Goal: Task Accomplishment & Management: Use online tool/utility

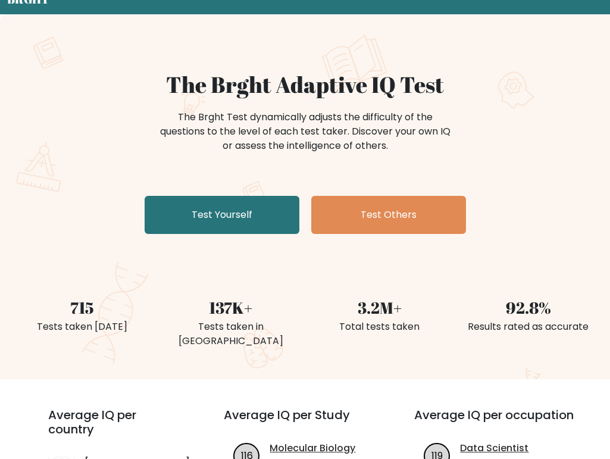
scroll to position [64, 0]
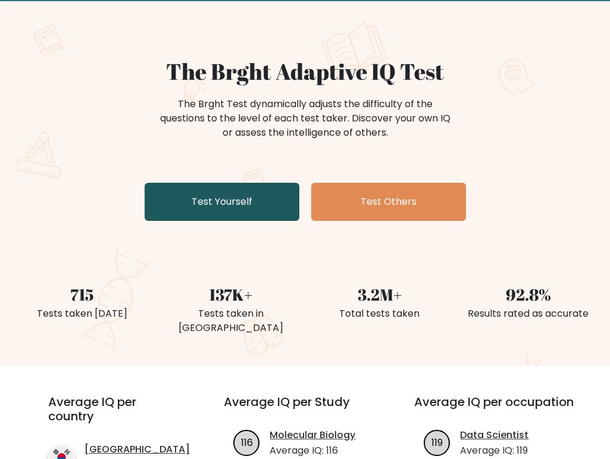
click at [221, 204] on link "Test Yourself" at bounding box center [222, 202] width 155 height 38
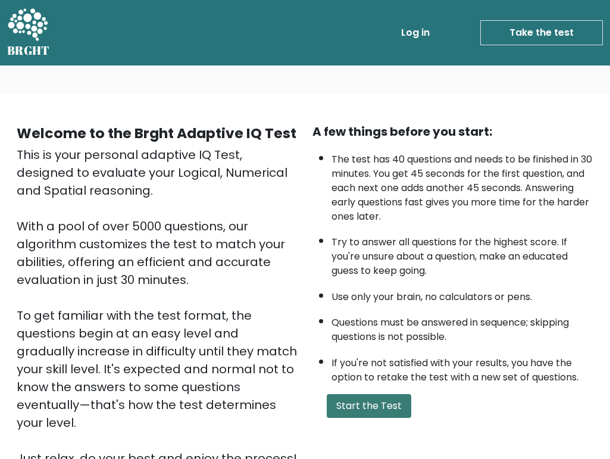
click at [367, 403] on button "Start the Test" at bounding box center [369, 406] width 85 height 24
